Goal: Task Accomplishment & Management: Manage account settings

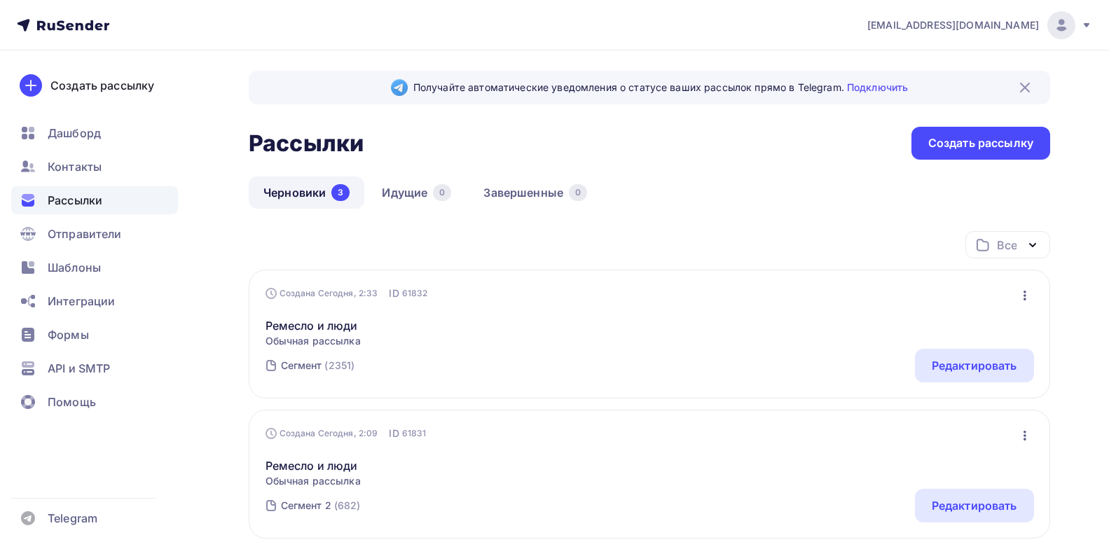
scroll to position [34, 0]
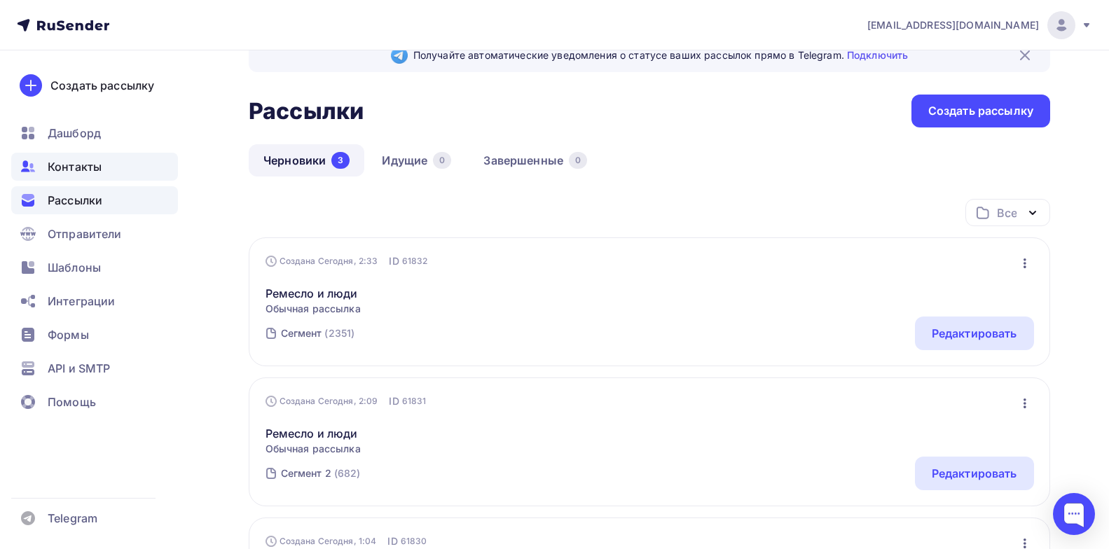
click at [80, 166] on span "Контакты" at bounding box center [75, 166] width 54 height 17
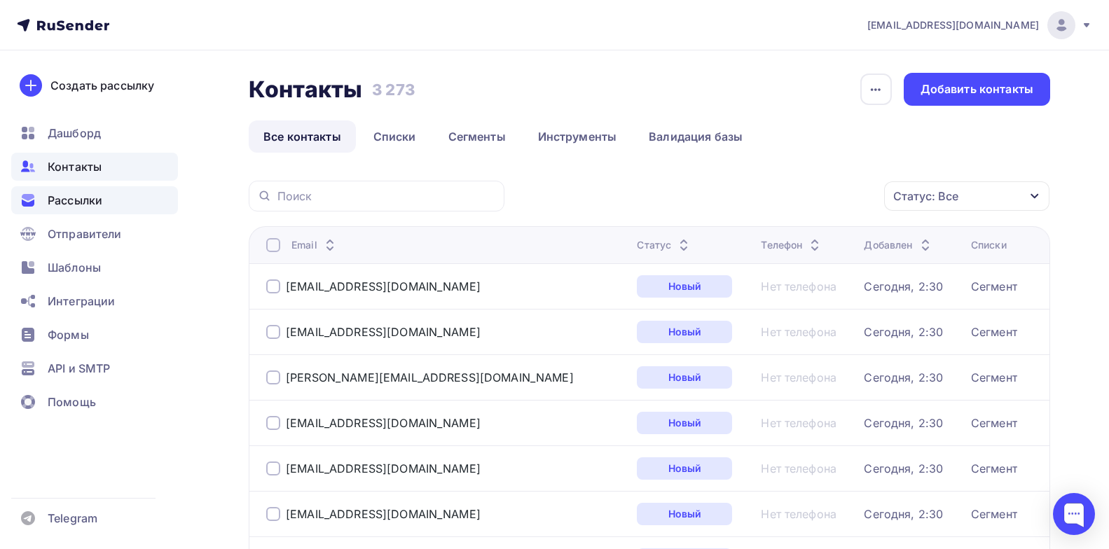
click at [74, 199] on span "Рассылки" at bounding box center [75, 200] width 55 height 17
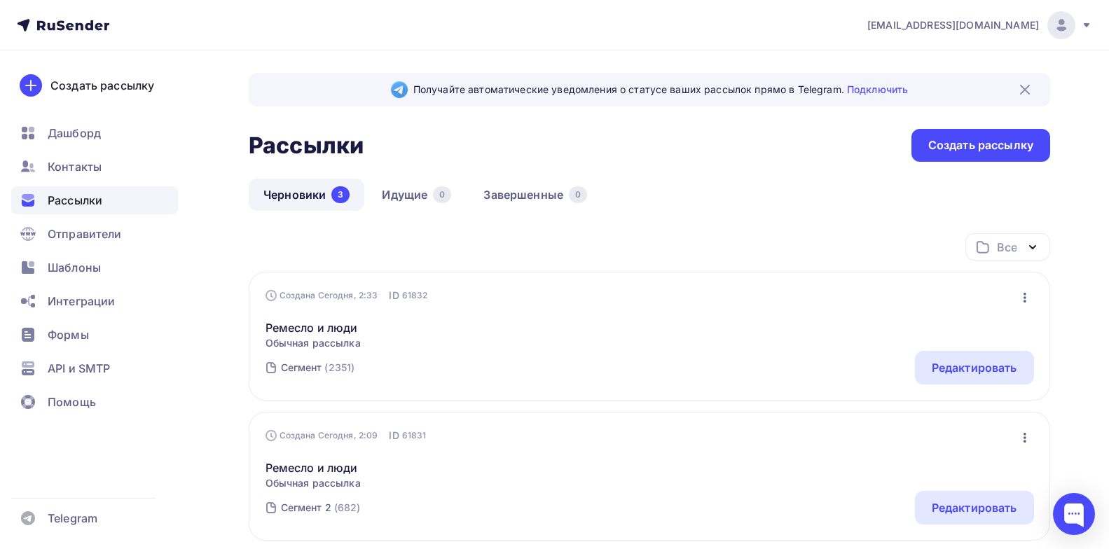
click at [565, 371] on div "Сегмент (2351) Редактировать" at bounding box center [650, 368] width 769 height 34
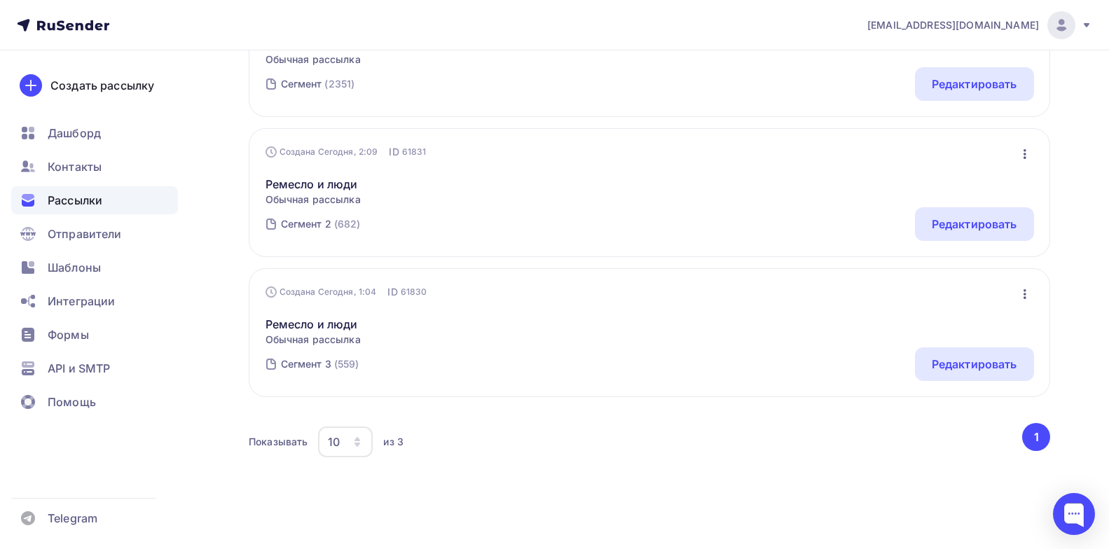
scroll to position [299, 0]
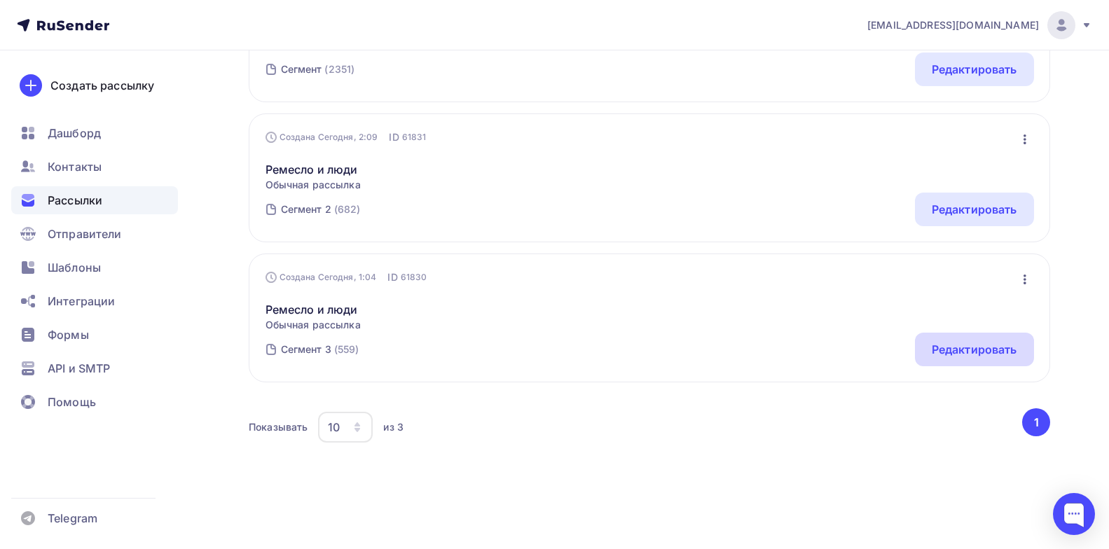
click at [978, 343] on div "Редактировать" at bounding box center [975, 349] width 86 height 17
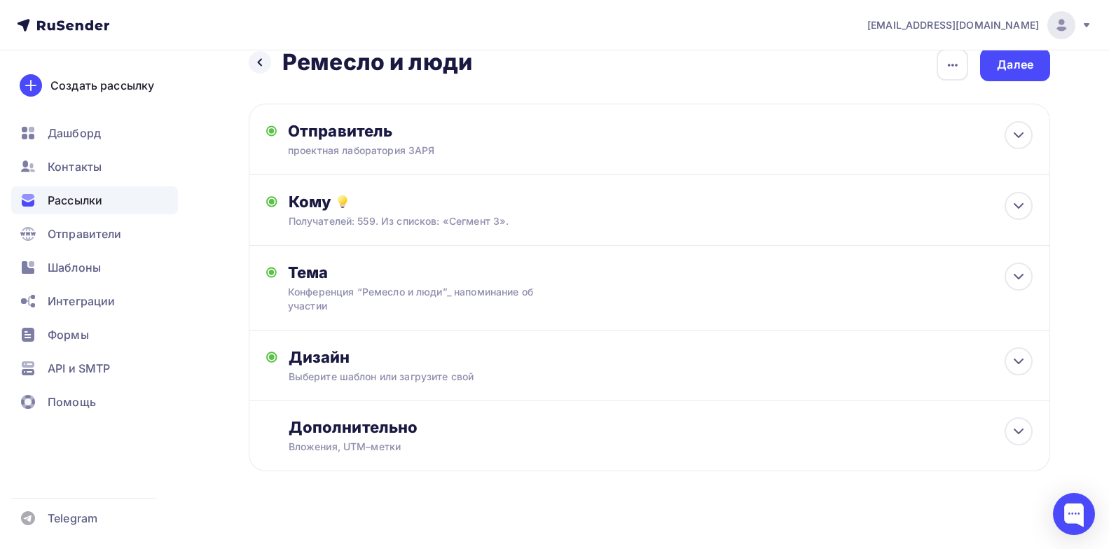
scroll to position [24, 0]
click at [1010, 58] on div "Далее" at bounding box center [1015, 65] width 36 height 16
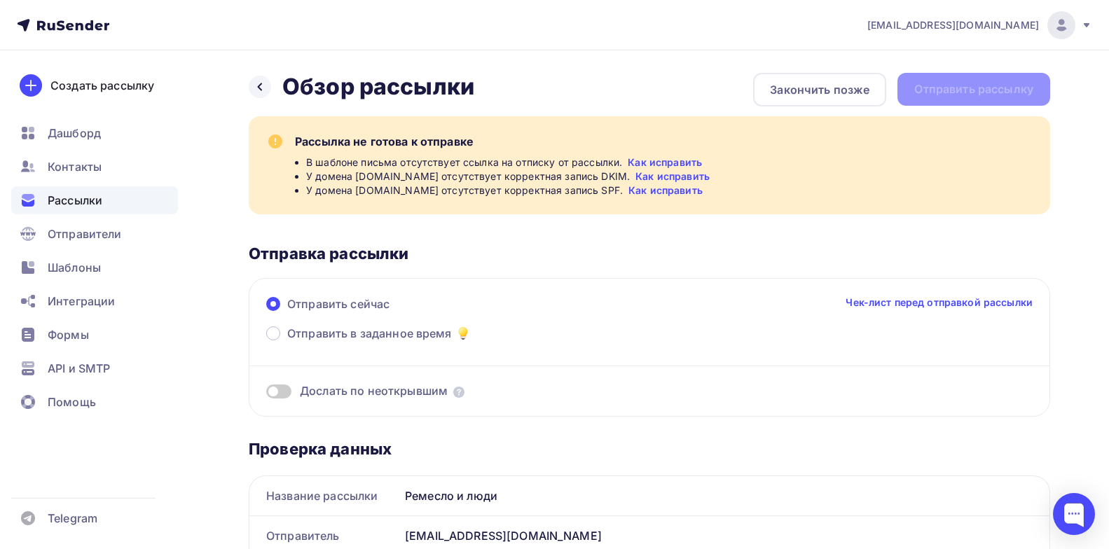
click at [636, 174] on link "Как исправить" at bounding box center [673, 177] width 74 height 14
click at [988, 18] on span "academy@zaryalab.ru" at bounding box center [954, 25] width 172 height 14
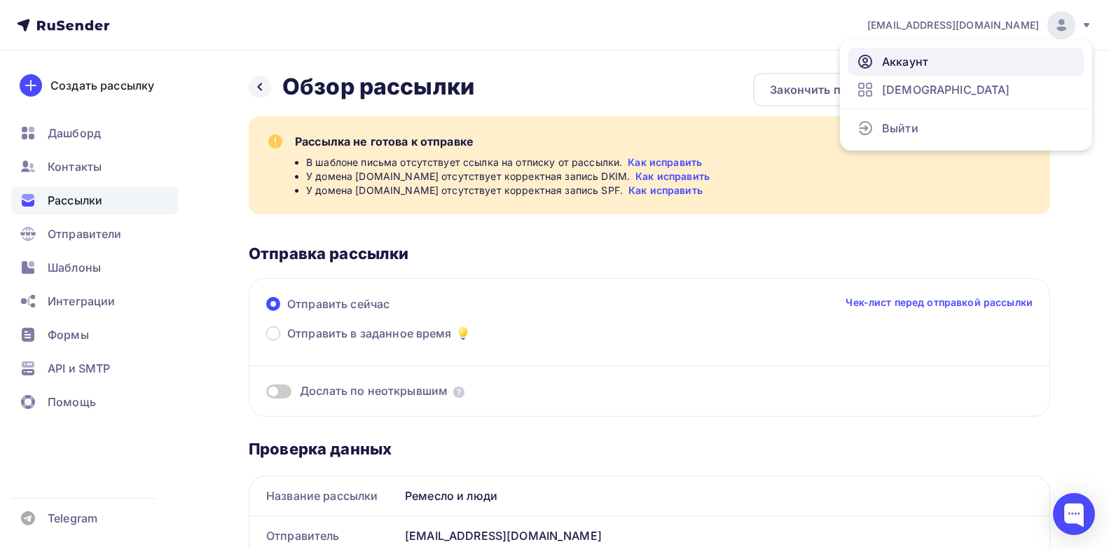
click at [896, 65] on span "Аккаунт" at bounding box center [905, 61] width 46 height 17
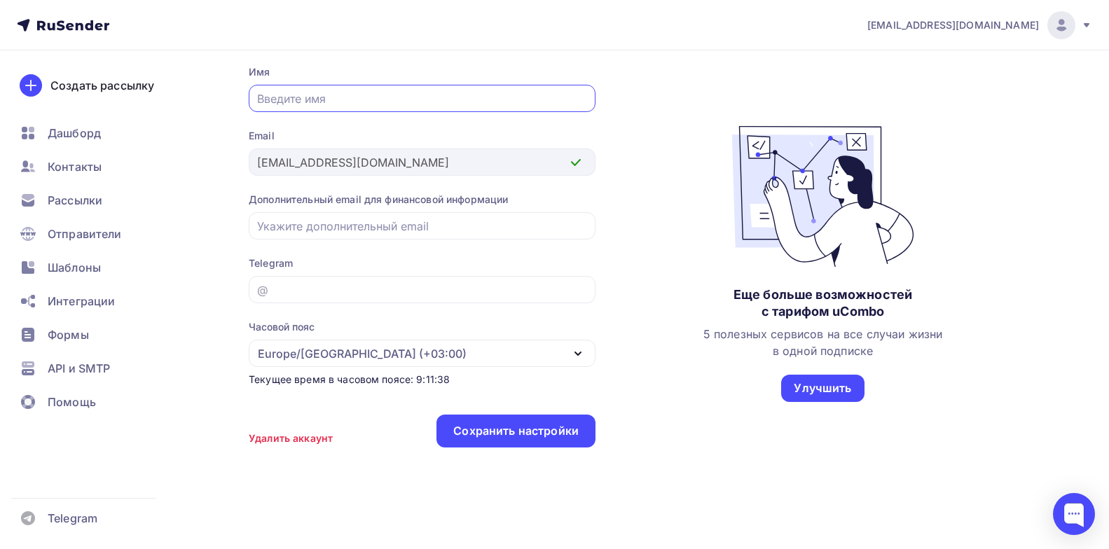
scroll to position [126, 0]
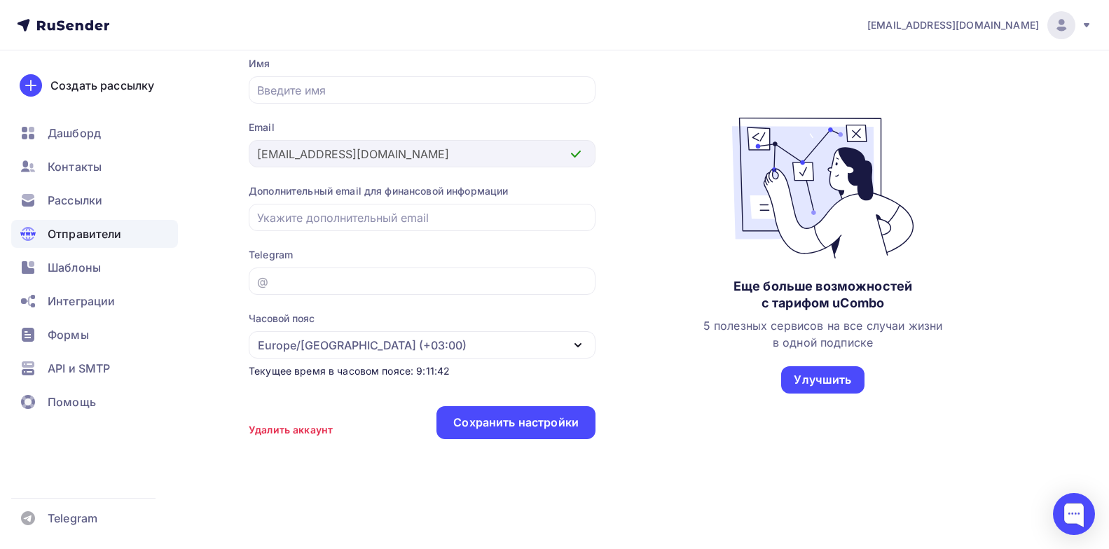
click at [85, 236] on span "Отправители" at bounding box center [85, 234] width 74 height 17
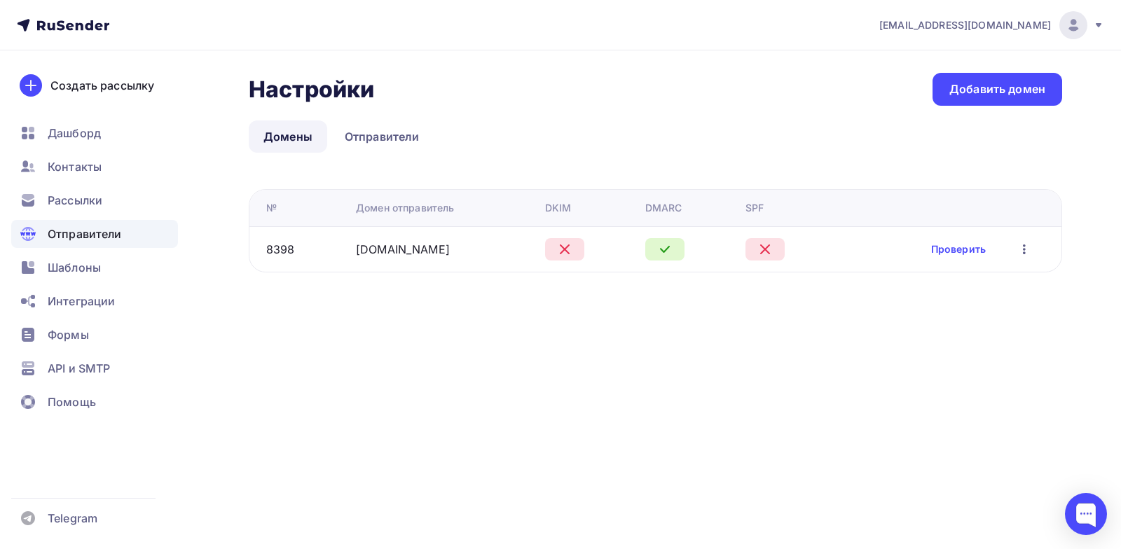
click at [1027, 250] on icon "button" at bounding box center [1024, 249] width 17 height 17
click at [556, 245] on icon at bounding box center [564, 249] width 17 height 17
click at [386, 250] on link "zaryalab.ru" at bounding box center [403, 249] width 94 height 14
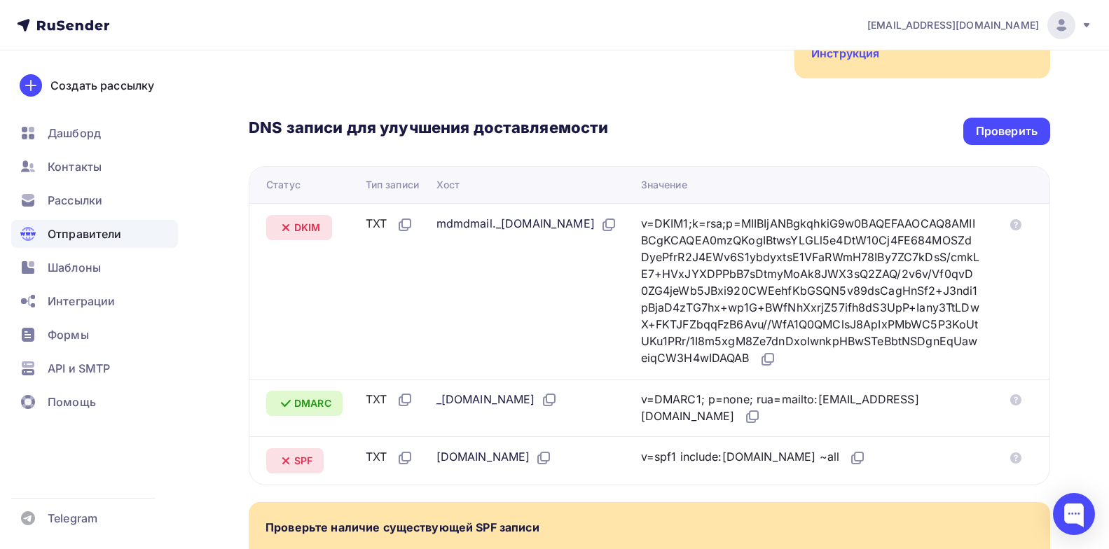
scroll to position [252, 0]
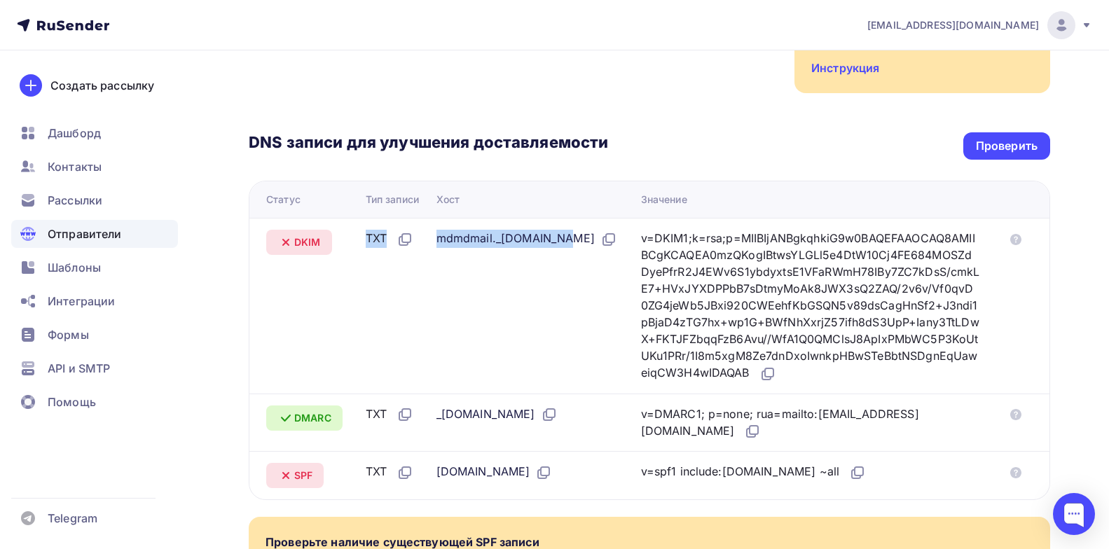
drag, startPoint x: 445, startPoint y: 246, endPoint x: 364, endPoint y: 259, distance: 82.3
click at [364, 259] on tr "DKIM TXT mdmdmail._domainkey.zaryalab.ru v=DKIM1;k=rsa;p=MIIBIjANBgkqhkiG9w0BAQ…" at bounding box center [650, 306] width 800 height 176
click at [364, 259] on td "TXT" at bounding box center [395, 306] width 71 height 176
click at [603, 245] on icon at bounding box center [607, 241] width 8 height 8
click at [601, 248] on icon at bounding box center [609, 239] width 17 height 17
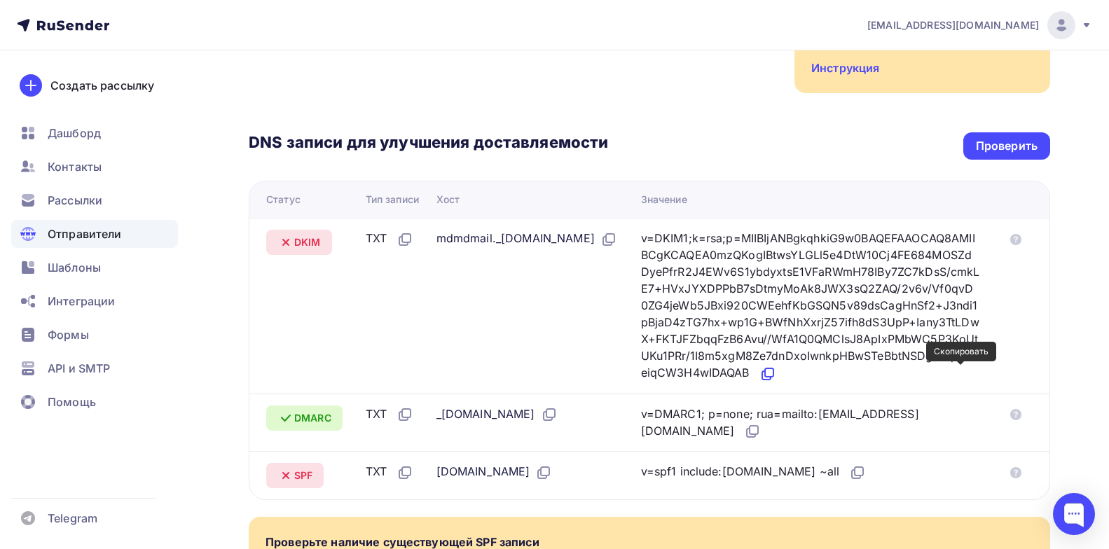
click at [774, 369] on icon at bounding box center [769, 373] width 8 height 8
click at [552, 419] on icon at bounding box center [548, 416] width 8 height 8
click at [535, 474] on icon at bounding box center [543, 473] width 17 height 17
click at [849, 474] on icon at bounding box center [857, 473] width 17 height 17
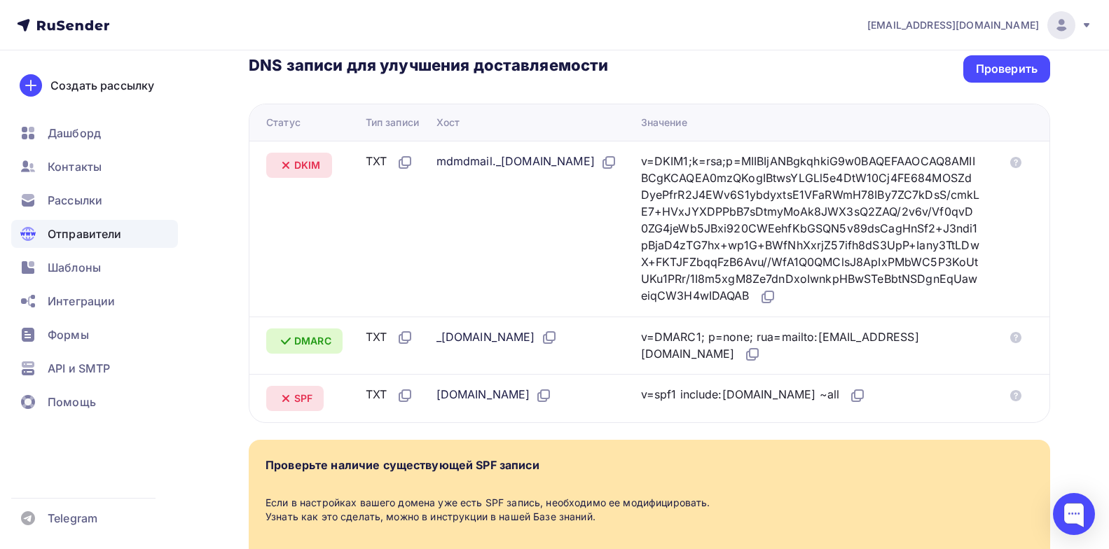
scroll to position [160, 0]
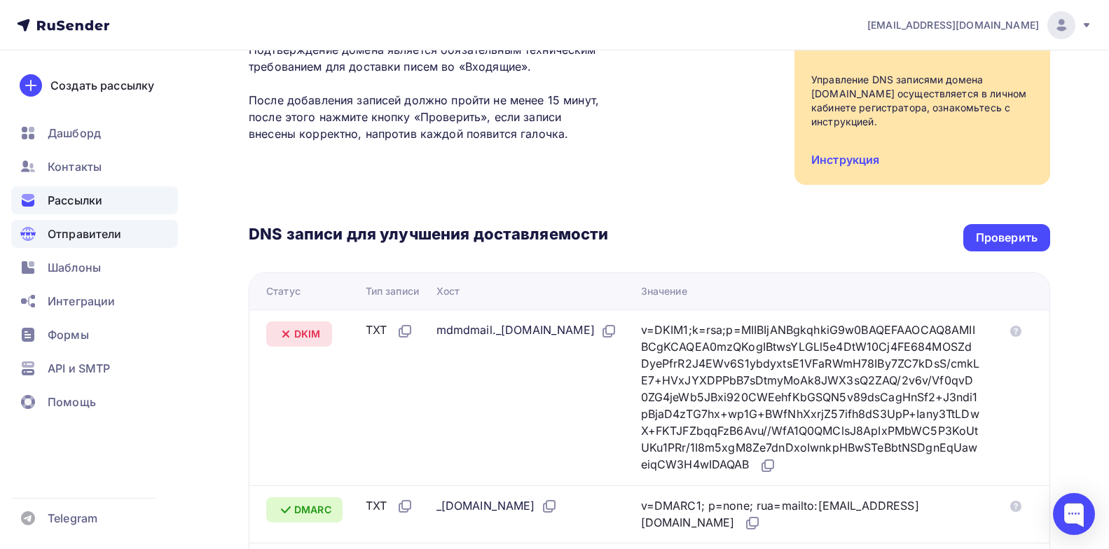
click at [147, 195] on div "Рассылки" at bounding box center [94, 200] width 167 height 28
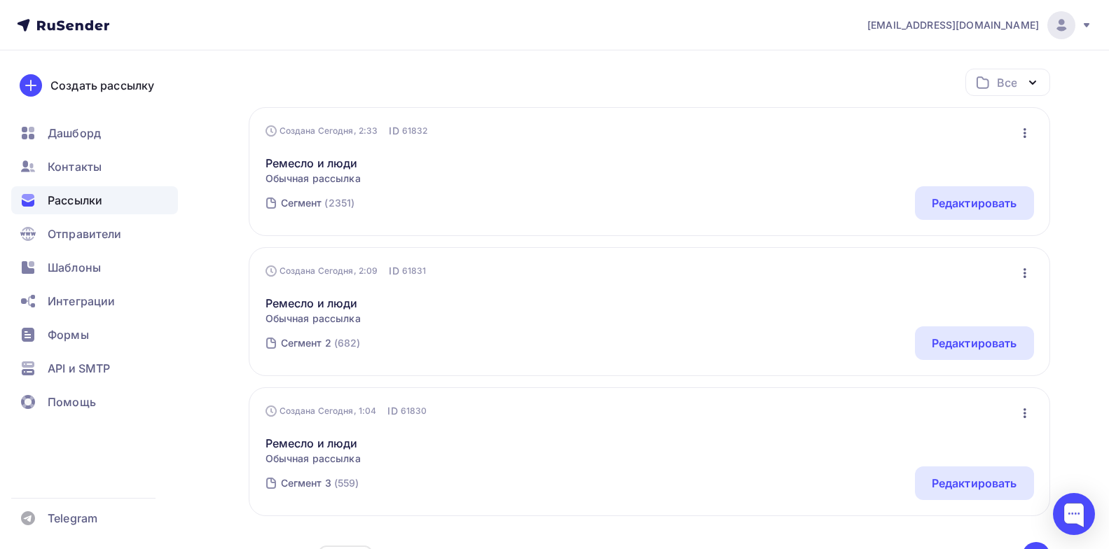
scroll to position [301, 0]
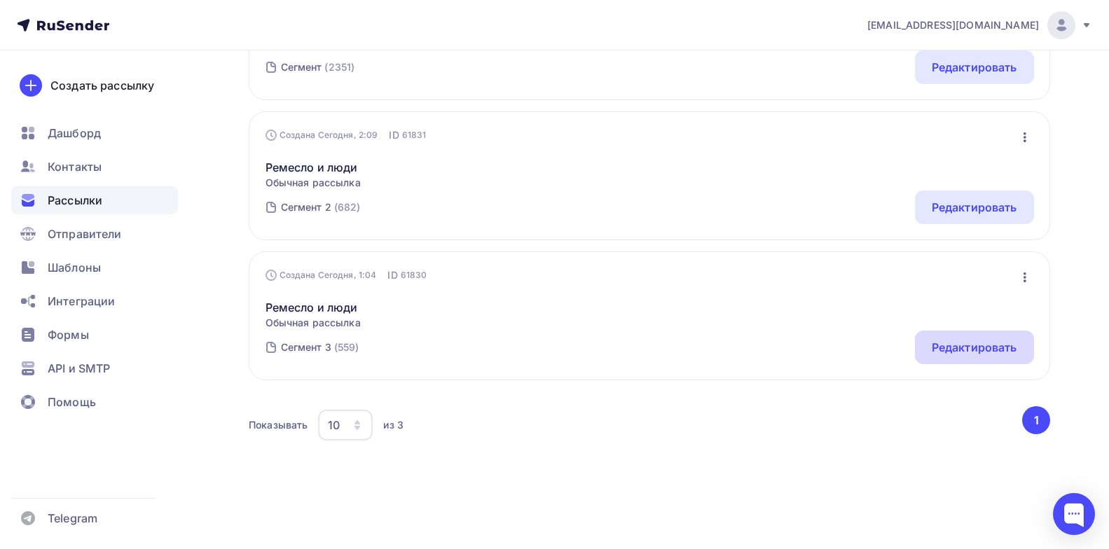
click at [950, 342] on div "Редактировать" at bounding box center [975, 347] width 86 height 17
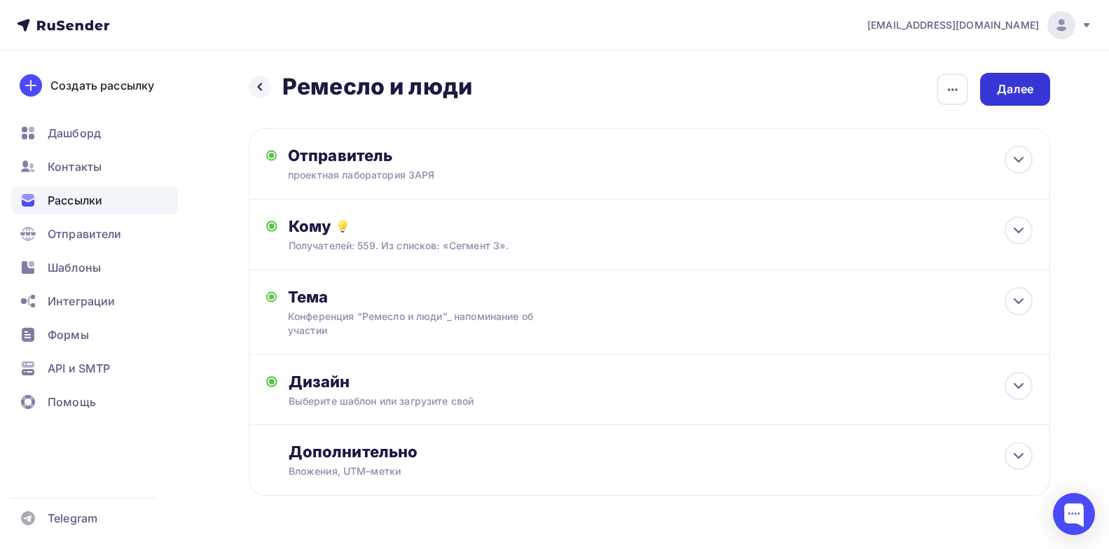
click at [1029, 88] on div "Далее" at bounding box center [1015, 89] width 36 height 16
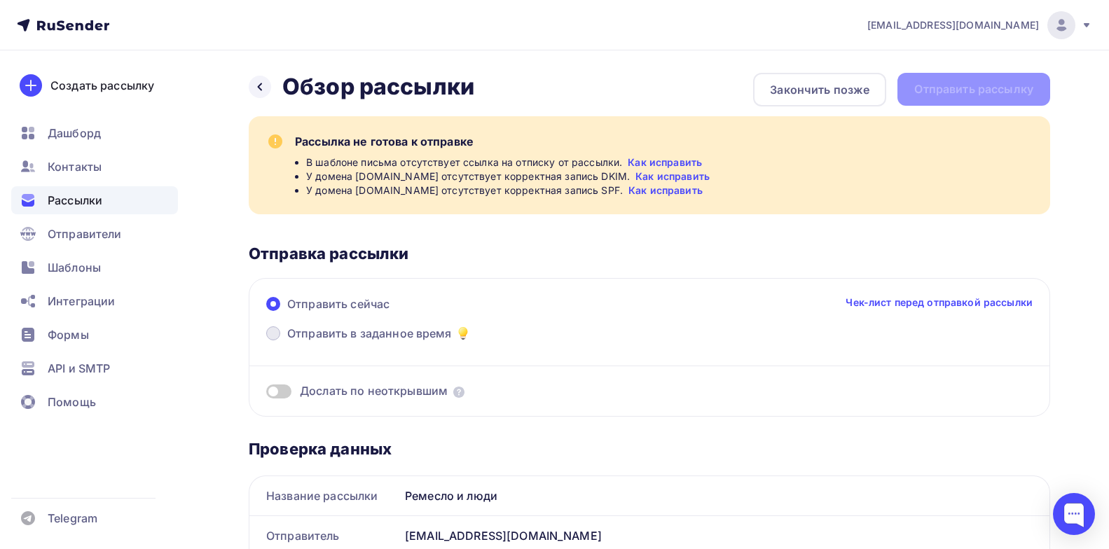
click at [339, 341] on span "Отправить в заданное время" at bounding box center [369, 333] width 165 height 17
click at [287, 342] on input "Отправить в заданное время" at bounding box center [287, 342] width 0 height 0
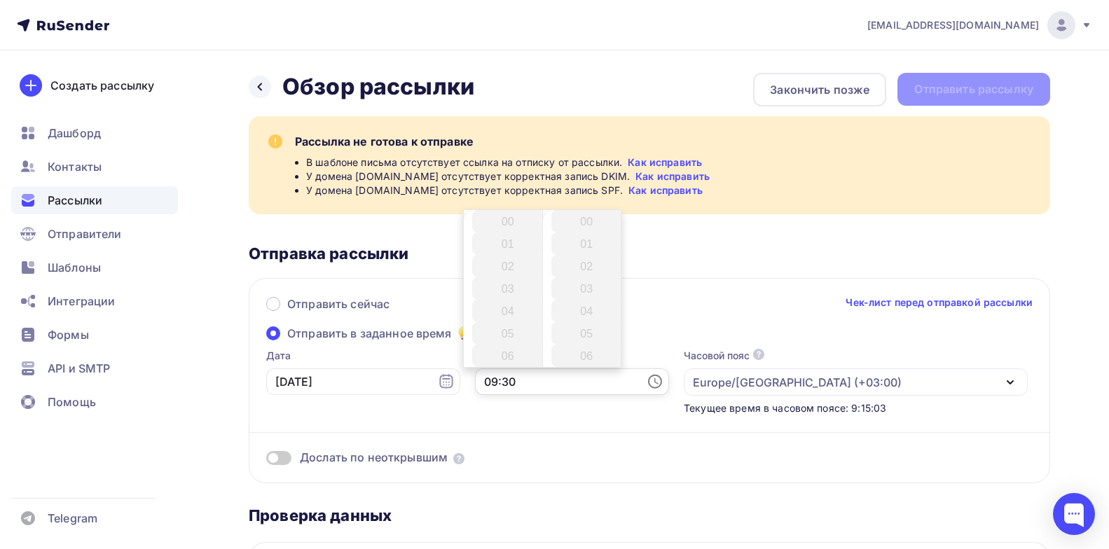
click at [482, 381] on input "09:30" at bounding box center [572, 382] width 194 height 27
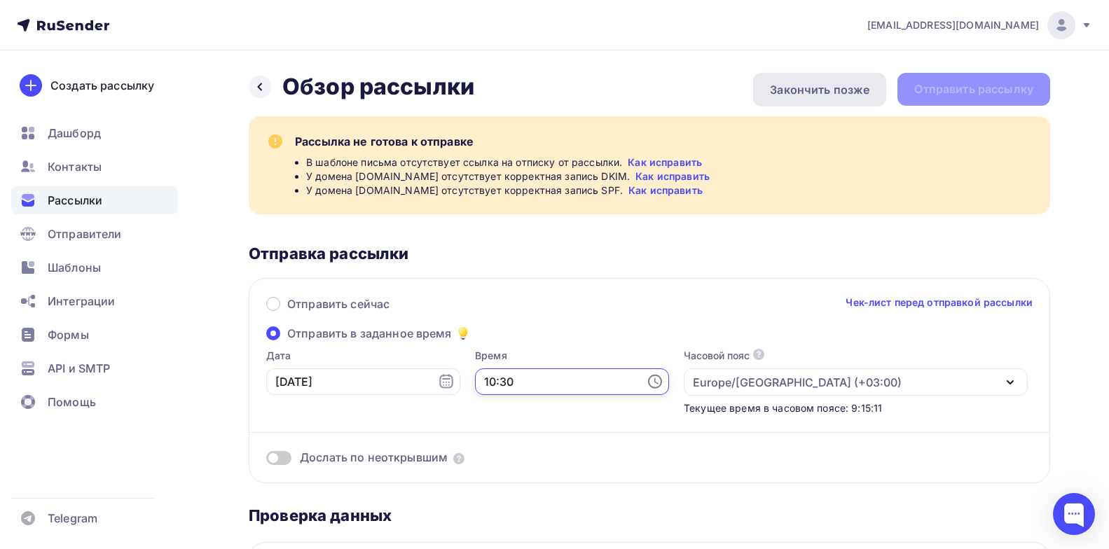
type input "10:30"
click at [814, 97] on div "Закончить позже" at bounding box center [820, 89] width 100 height 17
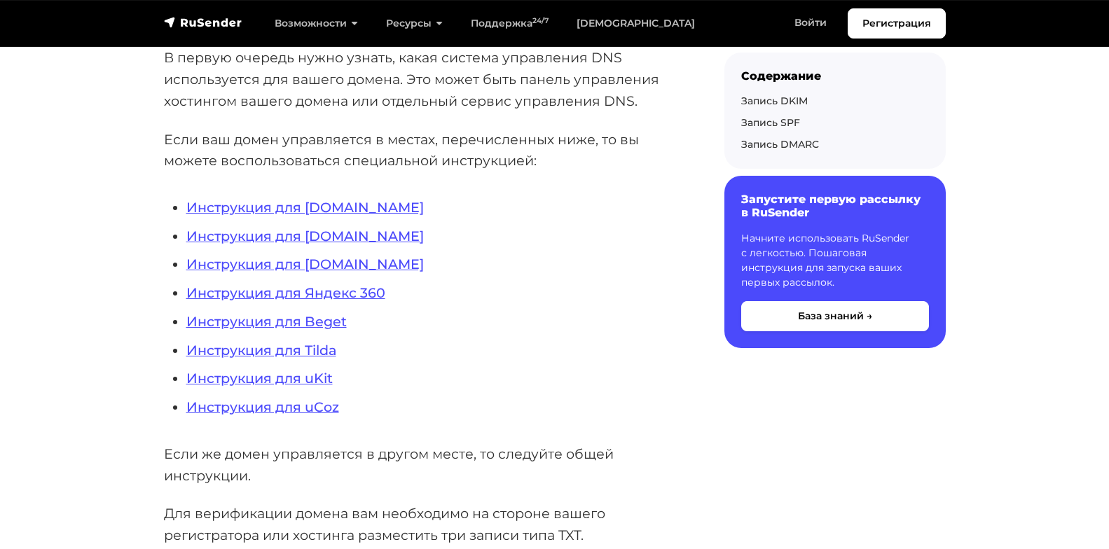
scroll to position [301, 0]
